Goal: Task Accomplishment & Management: Use online tool/utility

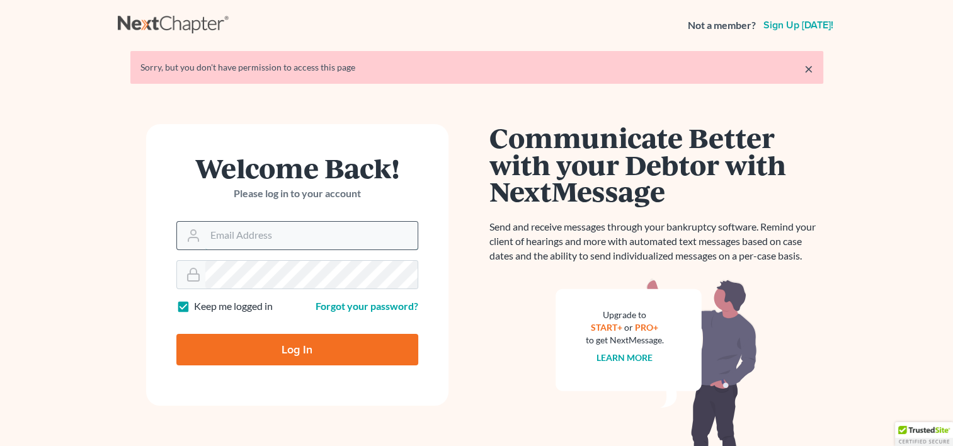
click at [295, 242] on input "Email Address" at bounding box center [311, 236] width 212 height 28
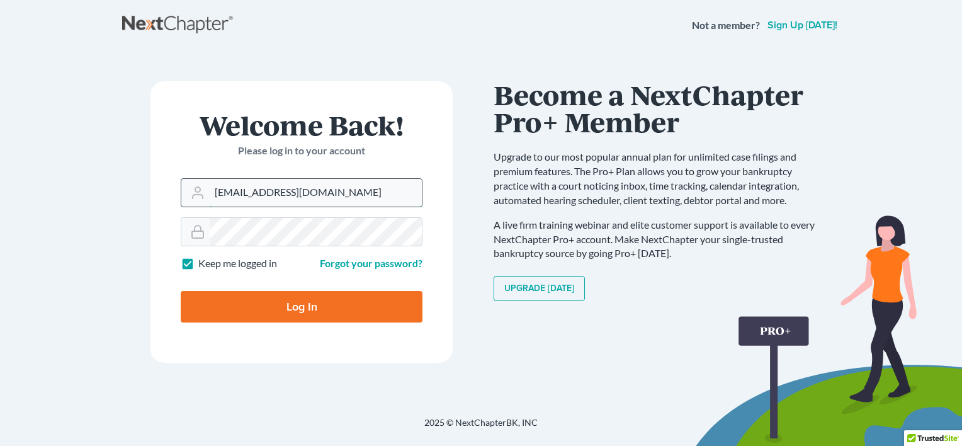
type input "[EMAIL_ADDRESS][DOMAIN_NAME]"
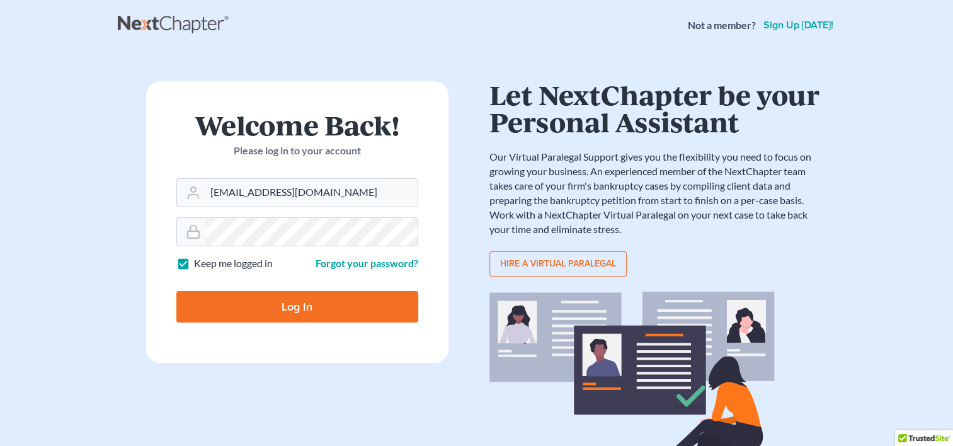
click at [278, 316] on input "Log In" at bounding box center [297, 306] width 242 height 31
type input "Thinking..."
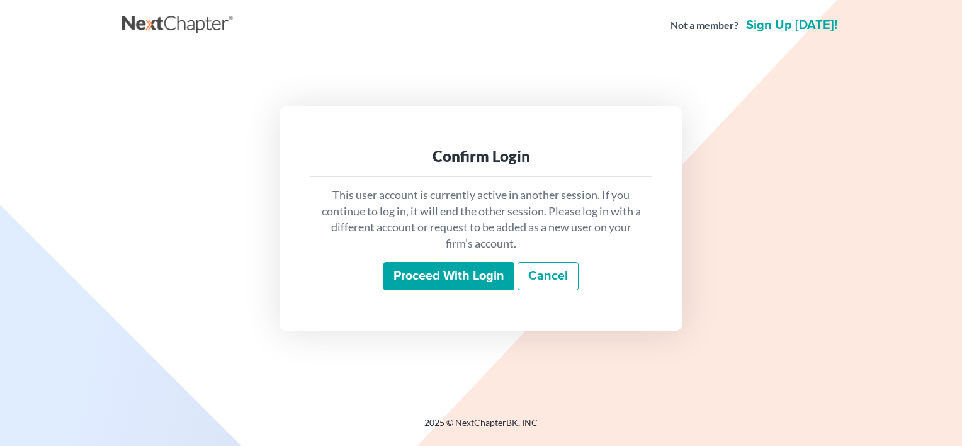
click at [453, 280] on input "Proceed with login" at bounding box center [449, 276] width 131 height 29
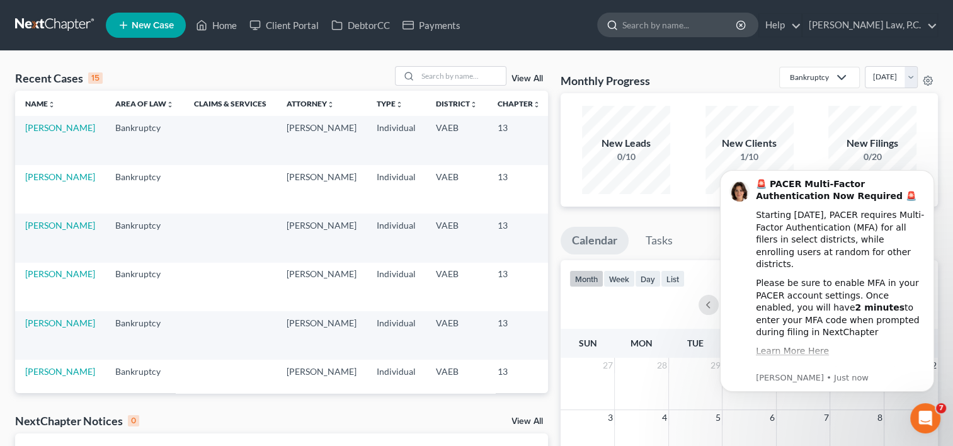
click at [697, 26] on input "search" at bounding box center [679, 24] width 115 height 23
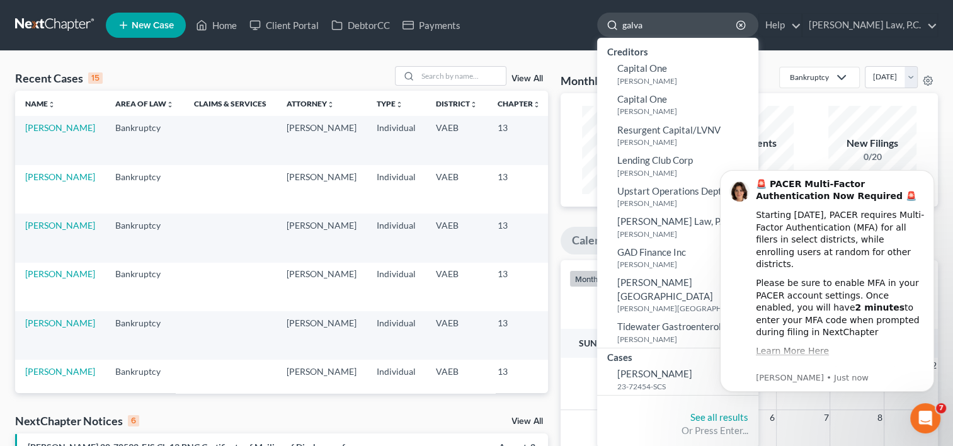
type input "[PERSON_NAME]"
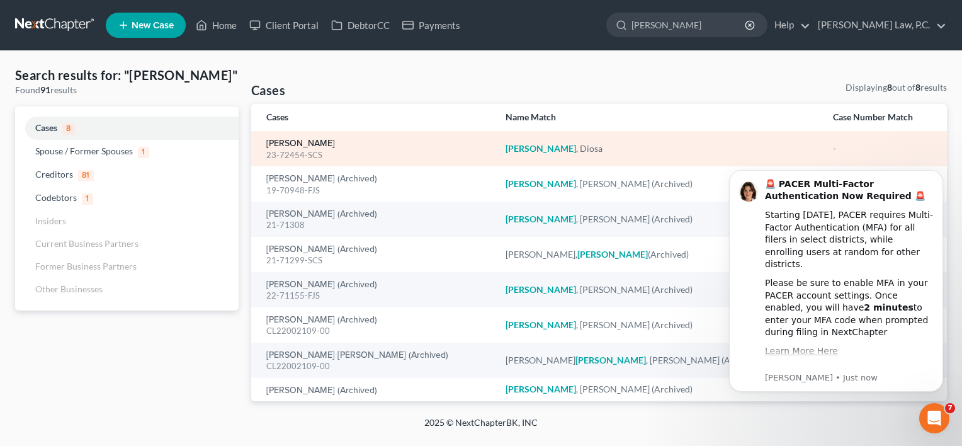
click at [295, 140] on link "[PERSON_NAME]" at bounding box center [300, 143] width 69 height 9
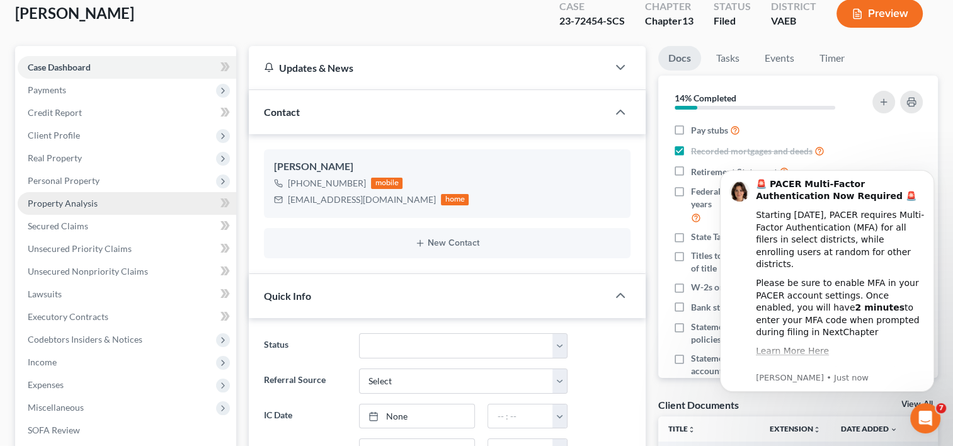
scroll to position [76, 0]
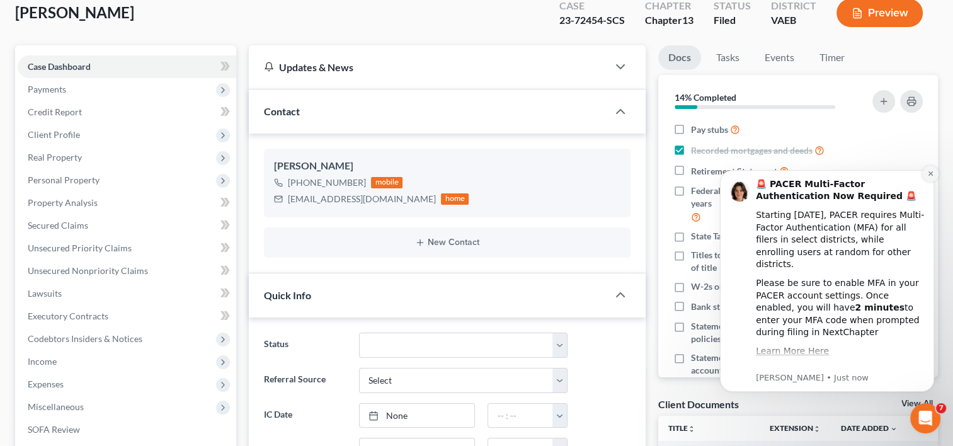
click at [931, 176] on icon "Dismiss notification" at bounding box center [930, 173] width 7 height 7
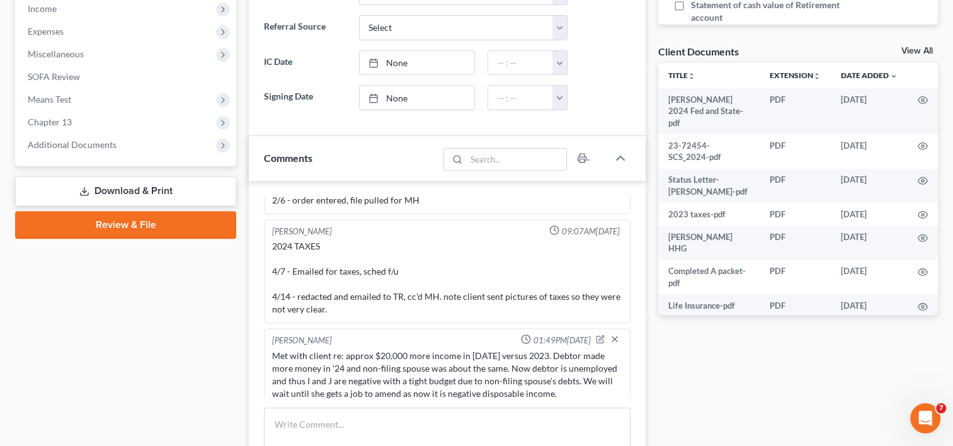
scroll to position [428, 0]
drag, startPoint x: 452, startPoint y: 285, endPoint x: 739, endPoint y: 343, distance: 293.0
click at [739, 343] on div "Docs Tasks Events Timer 14% Completed Nothing here yet! Pay stubs Recorded mort…" at bounding box center [798, 233] width 292 height 1081
click at [166, 341] on div "Case Dashboard Payments Invoices Payments Payments Credit Report Client Profile" at bounding box center [126, 233] width 234 height 1081
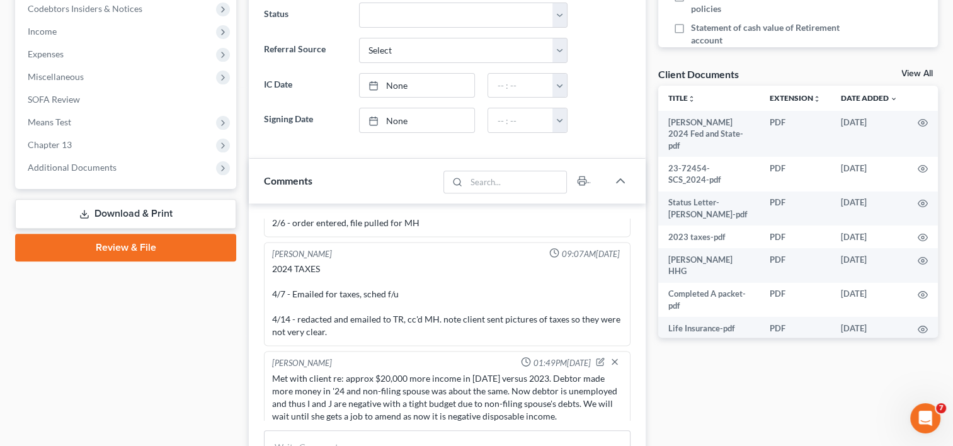
scroll to position [407, 0]
click at [161, 345] on div "Case Dashboard Payments Invoices Payments Payments Credit Report Client Profile" at bounding box center [126, 254] width 234 height 1081
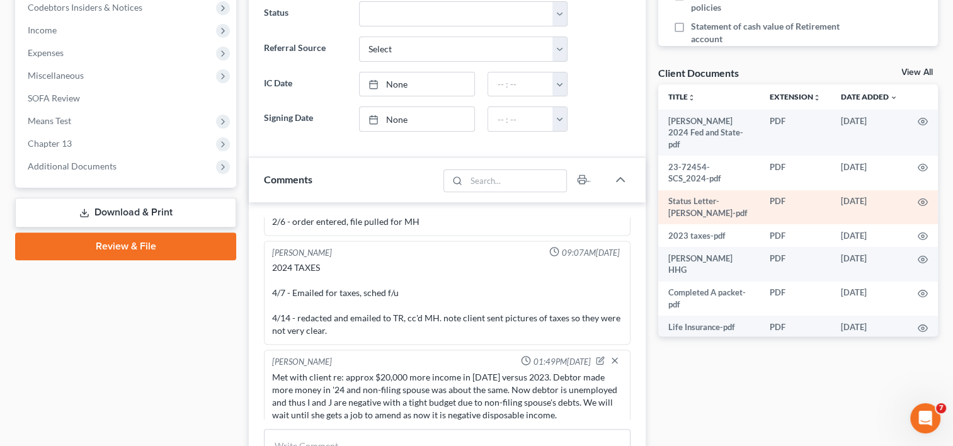
scroll to position [0, 0]
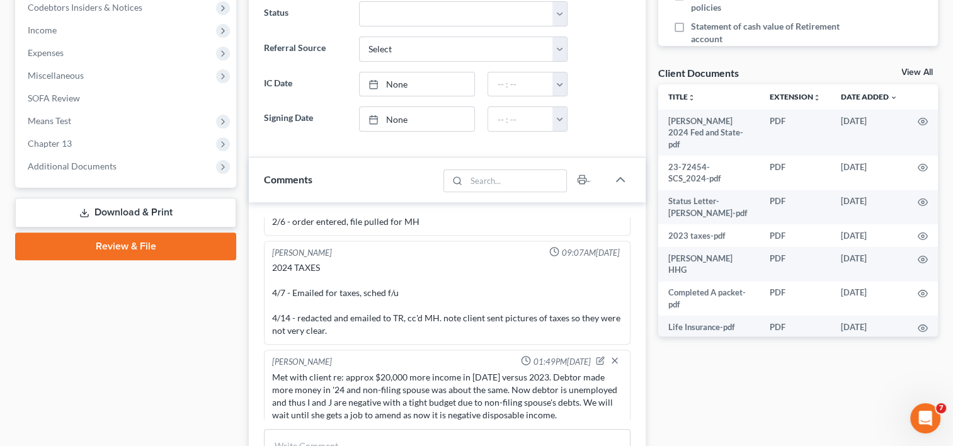
drag, startPoint x: 771, startPoint y: 222, endPoint x: 819, endPoint y: 375, distance: 160.3
click at [819, 375] on div "Docs Tasks Events Timer 14% Completed Nothing here yet! Pay stubs Recorded mort…" at bounding box center [798, 254] width 292 height 1081
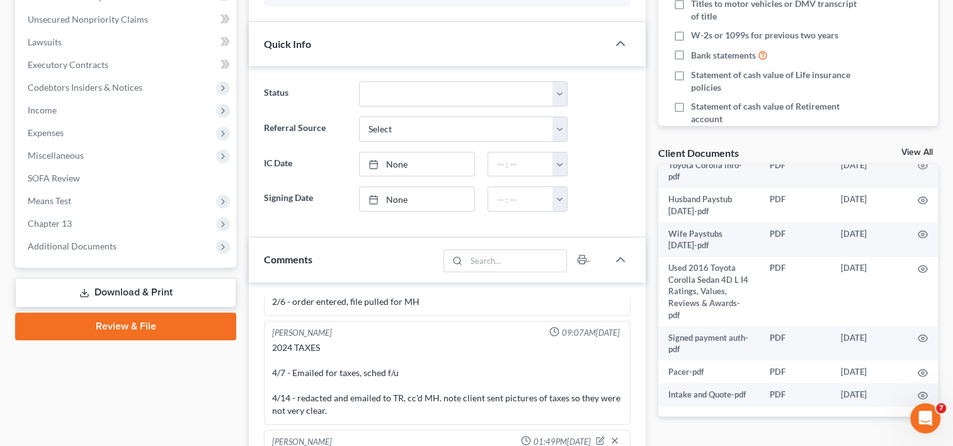
scroll to position [325, 0]
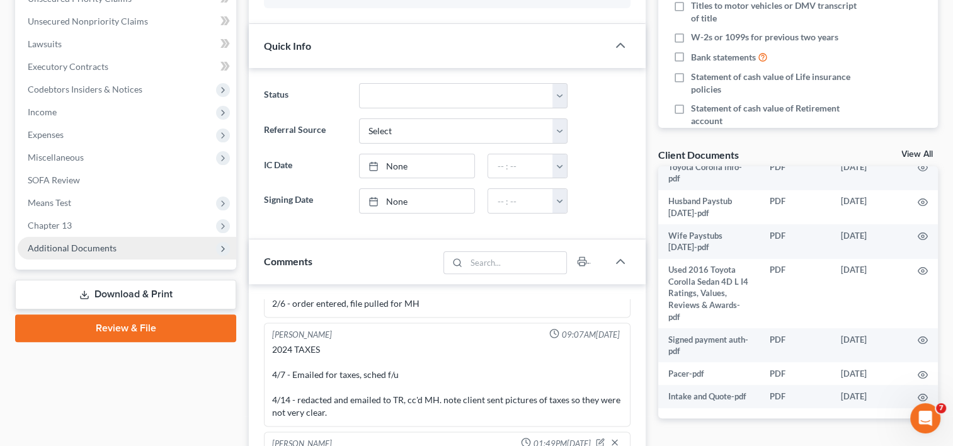
click at [219, 246] on icon at bounding box center [223, 249] width 10 height 10
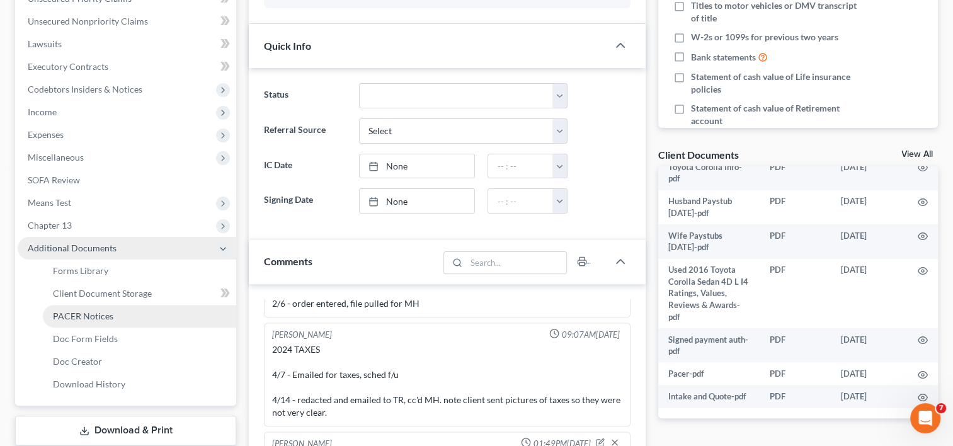
click at [113, 317] on link "PACER Notices" at bounding box center [139, 316] width 193 height 23
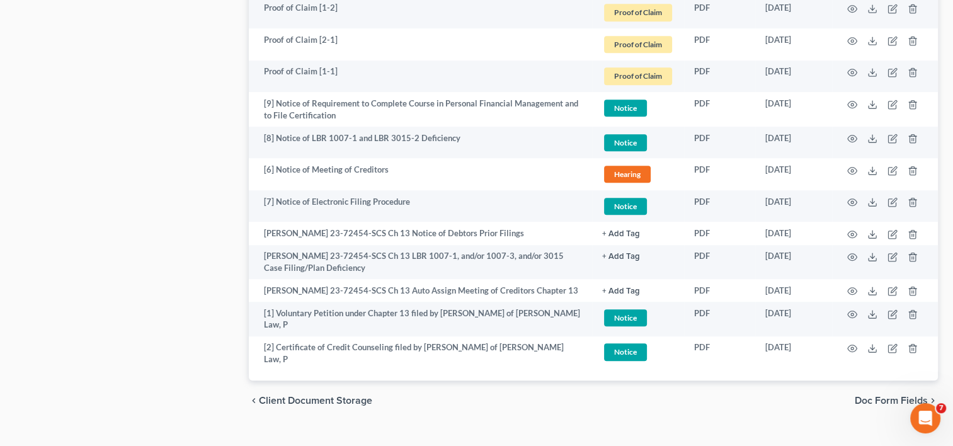
scroll to position [919, 0]
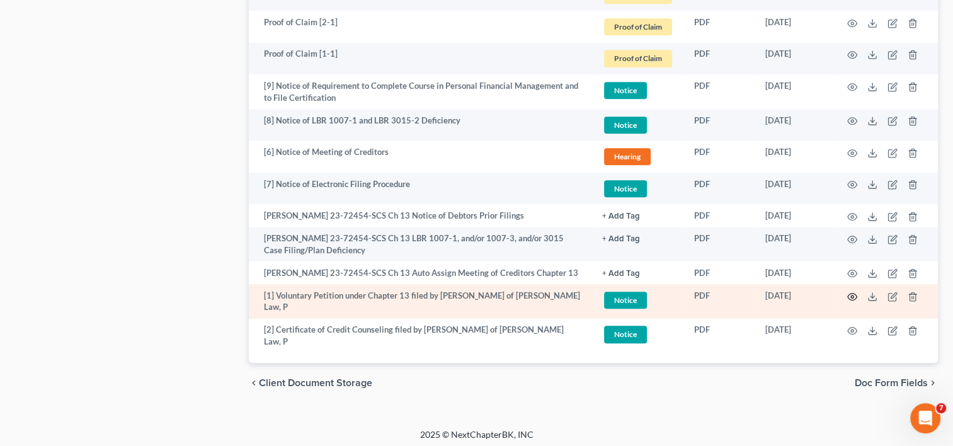
click at [849, 295] on icon "button" at bounding box center [852, 297] width 10 height 10
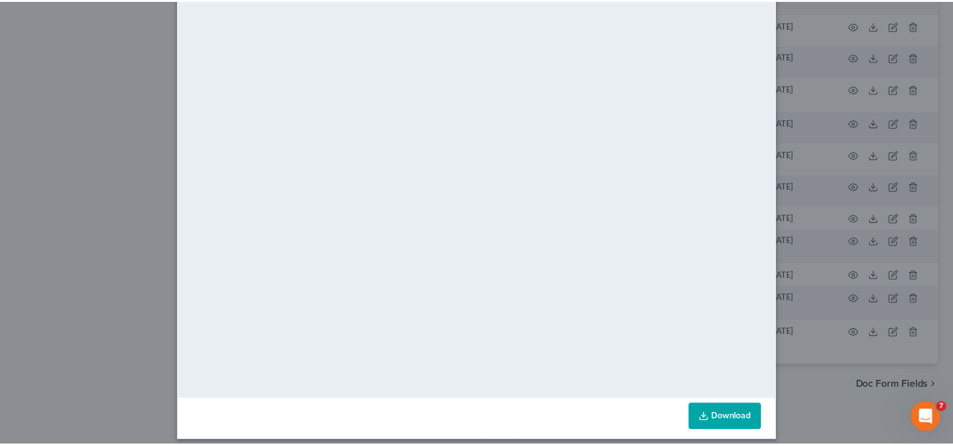
scroll to position [88, 0]
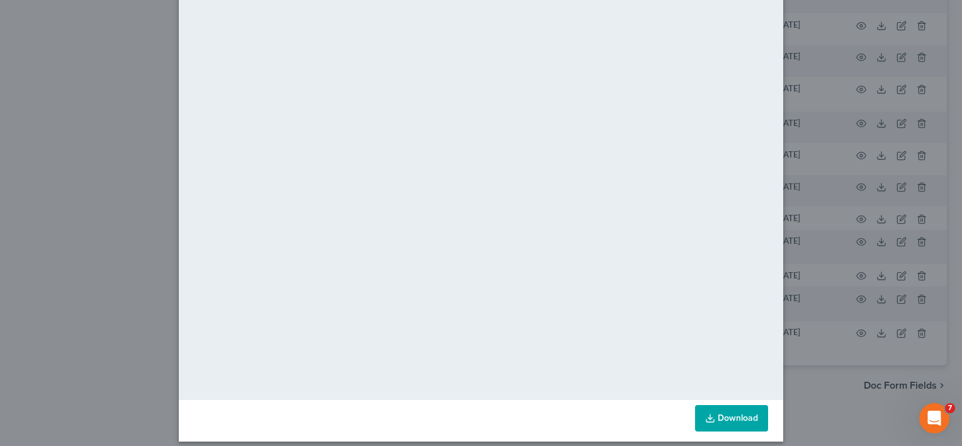
drag, startPoint x: 188, startPoint y: 171, endPoint x: 38, endPoint y: 283, distance: 187.7
click at [38, 283] on div "Attachment Preview: [1] Voluntary Petition under Chapter 13 filed by Colleen H …" at bounding box center [481, 223] width 962 height 446
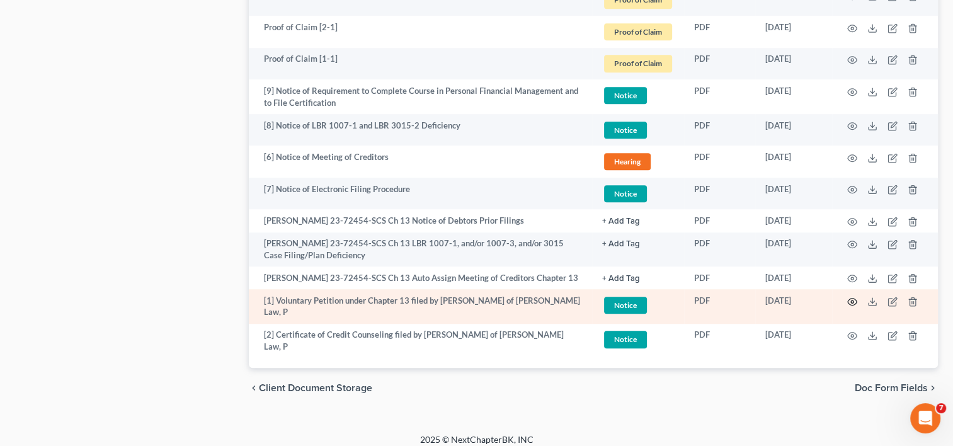
click at [849, 302] on icon "button" at bounding box center [852, 302] width 10 height 10
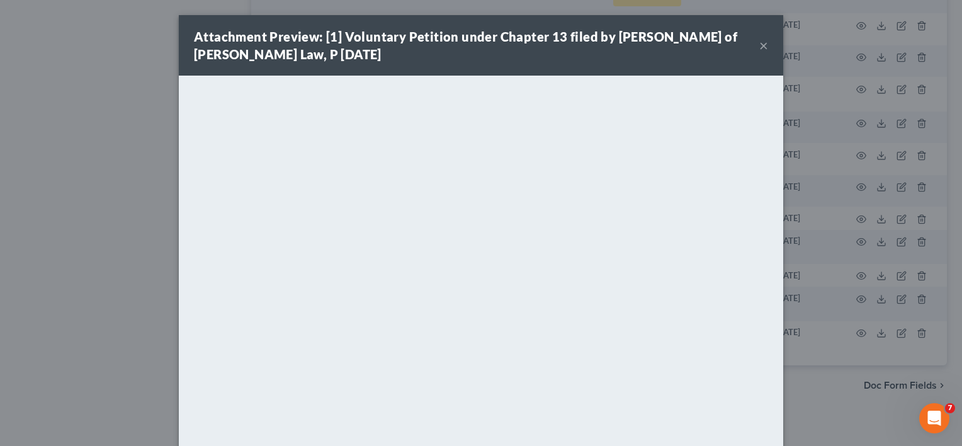
click at [760, 45] on button "×" at bounding box center [764, 45] width 9 height 15
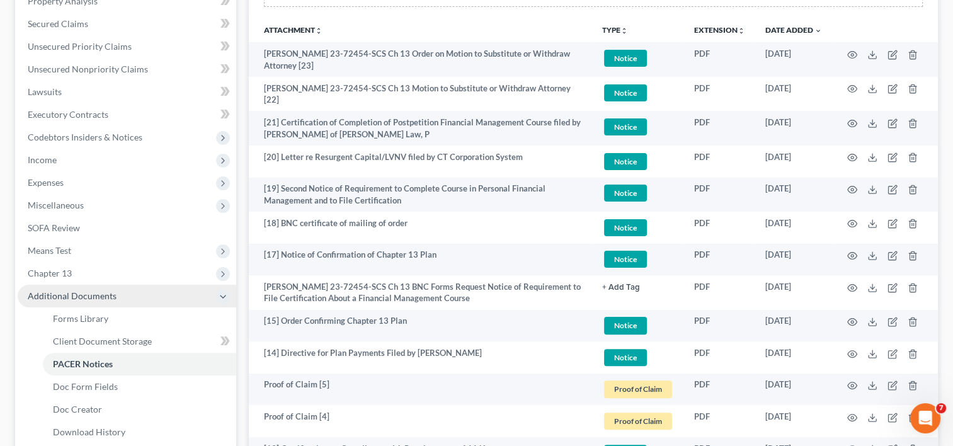
scroll to position [276, 0]
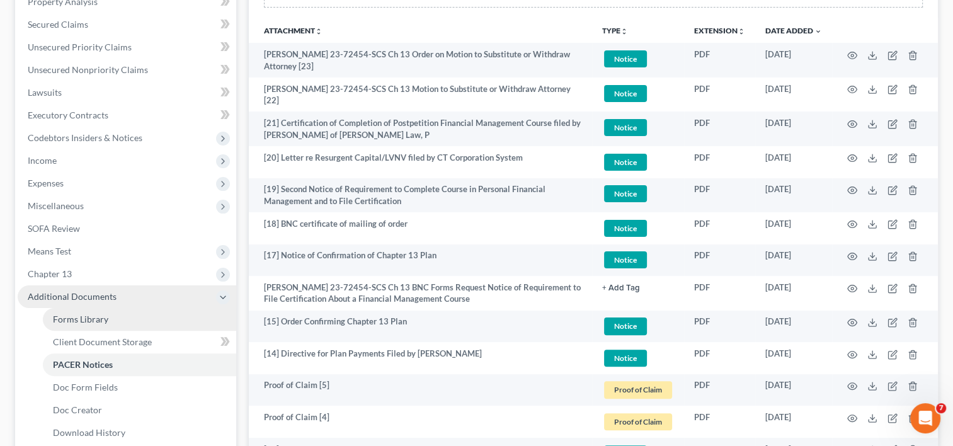
click at [92, 322] on span "Forms Library" at bounding box center [80, 319] width 55 height 11
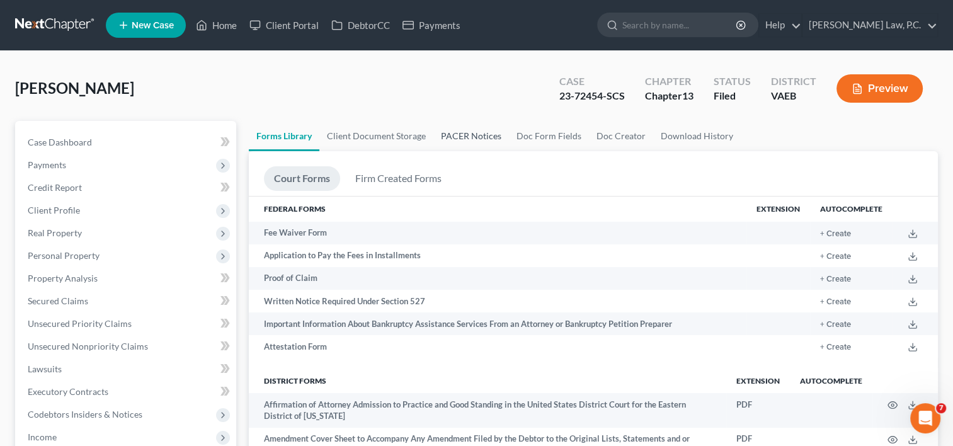
click at [462, 139] on link "PACER Notices" at bounding box center [471, 136] width 76 height 30
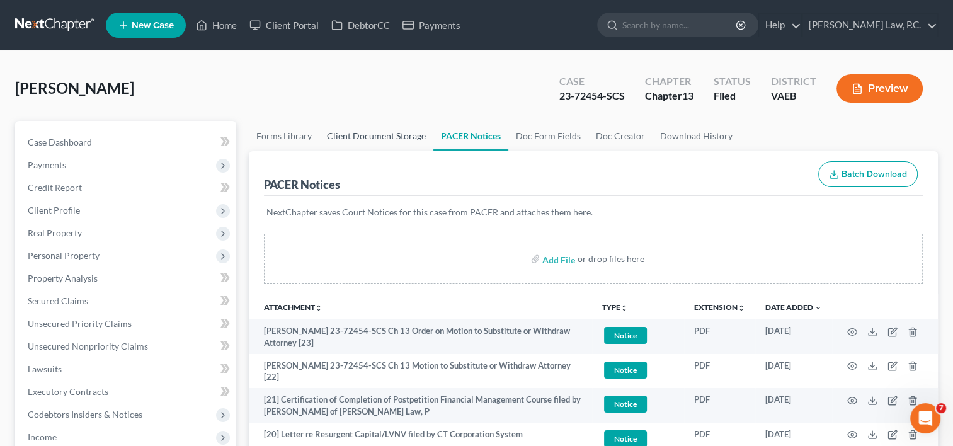
click at [371, 140] on link "Client Document Storage" at bounding box center [376, 136] width 114 height 30
select select "0"
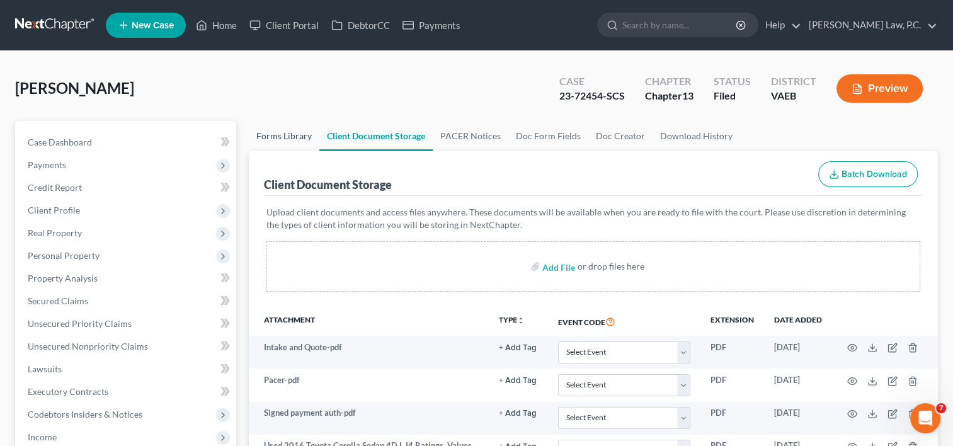
click at [285, 134] on link "Forms Library" at bounding box center [284, 136] width 71 height 30
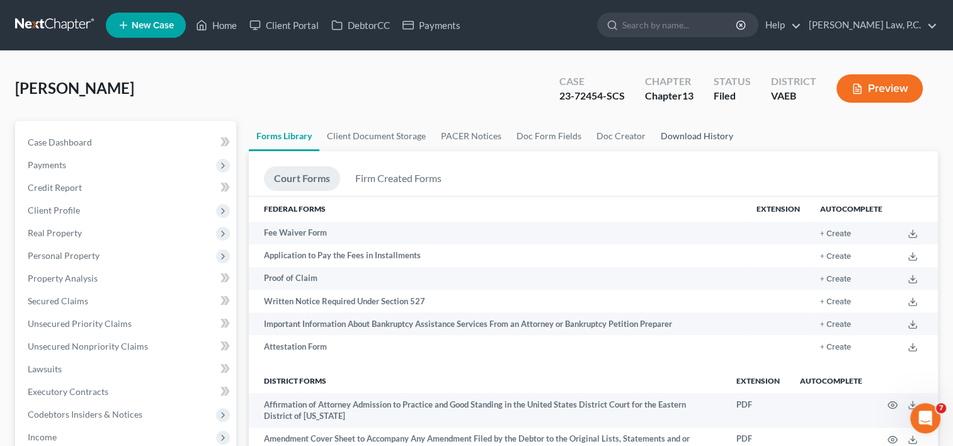
click at [678, 140] on link "Download History" at bounding box center [697, 136] width 88 height 30
